Goal: Task Accomplishment & Management: Manage account settings

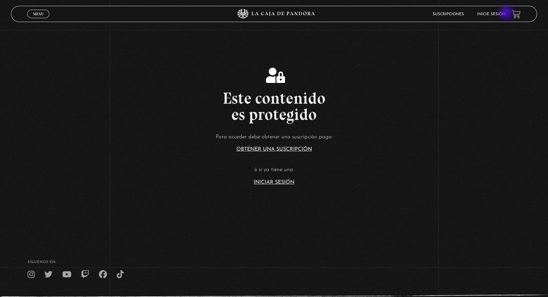
click at [505, 14] on link "Inicie sesión" at bounding box center [490, 14] width 29 height 4
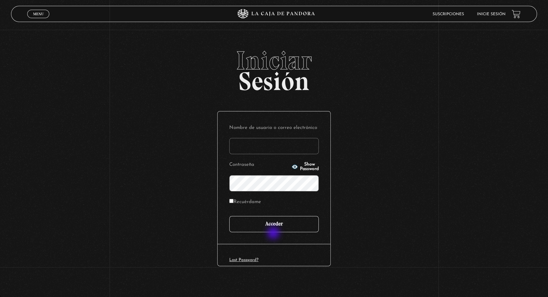
type input "angie.fallas@shaancr.com"
click at [277, 227] on input "Acceder" at bounding box center [273, 224] width 89 height 16
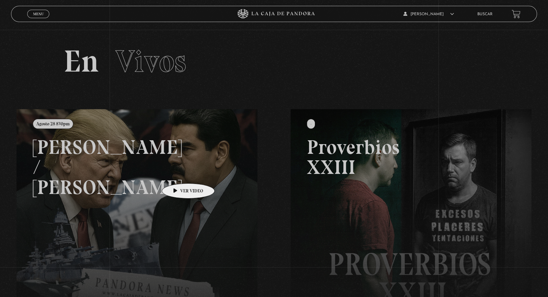
click at [176, 174] on link at bounding box center [291, 257] width 548 height 297
